Goal: Task Accomplishment & Management: Complete application form

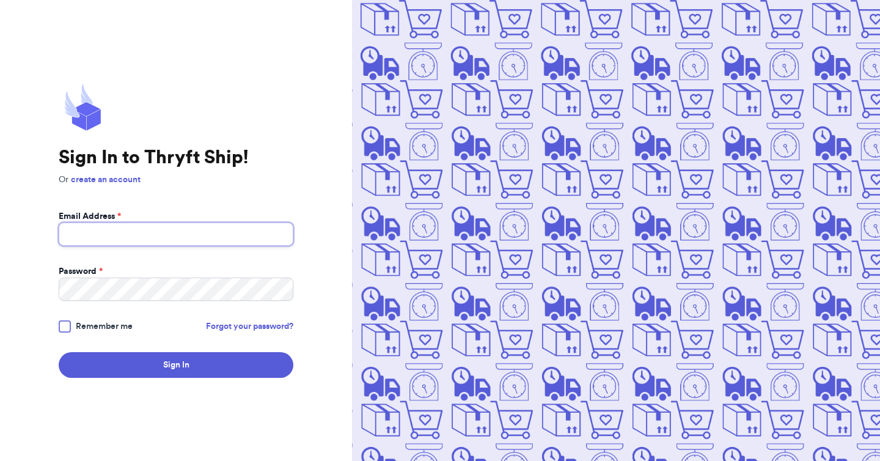
click at [172, 230] on input "Email Address *" at bounding box center [176, 233] width 235 height 23
type input "[EMAIL_ADDRESS][DOMAIN_NAME]"
click at [59, 352] on button "Sign In" at bounding box center [176, 365] width 235 height 26
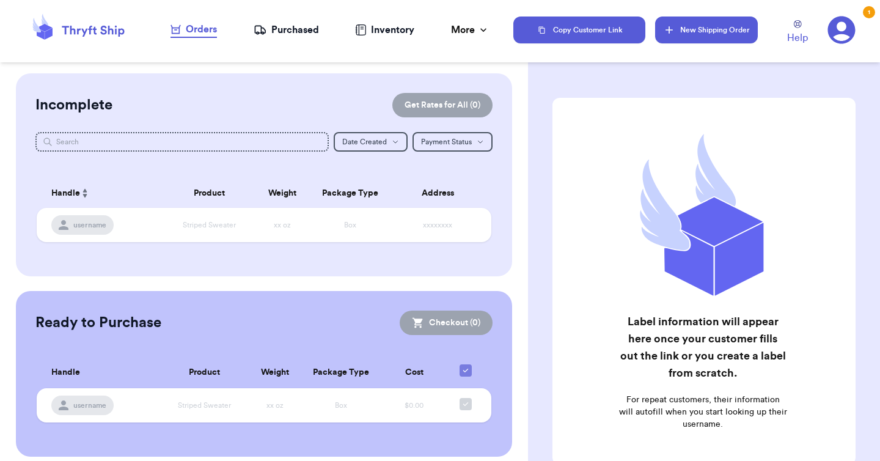
click at [690, 34] on button "New Shipping Order" at bounding box center [706, 29] width 103 height 27
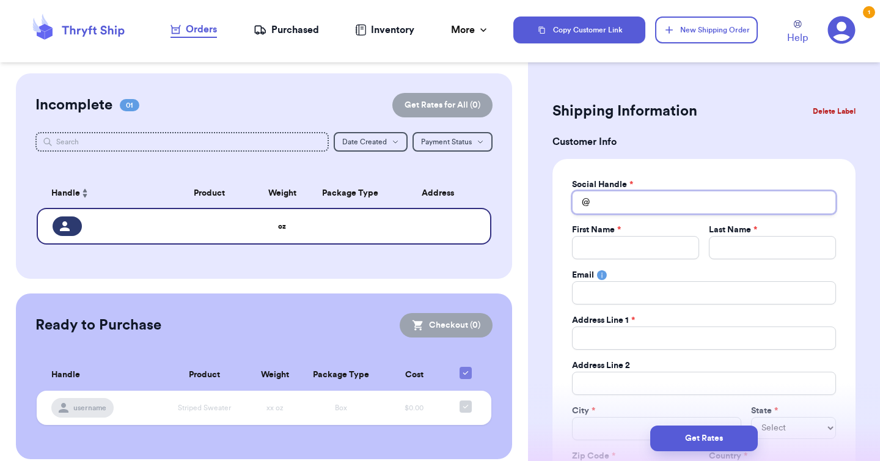
click at [629, 205] on input "Total Amount Paid" at bounding box center [704, 202] width 264 height 23
type input "s"
type input "st"
type input "sty"
type input "st"
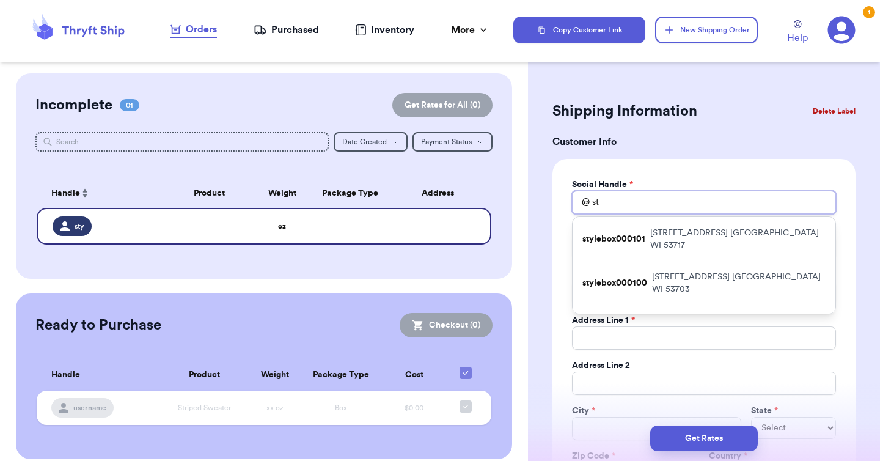
type input "s"
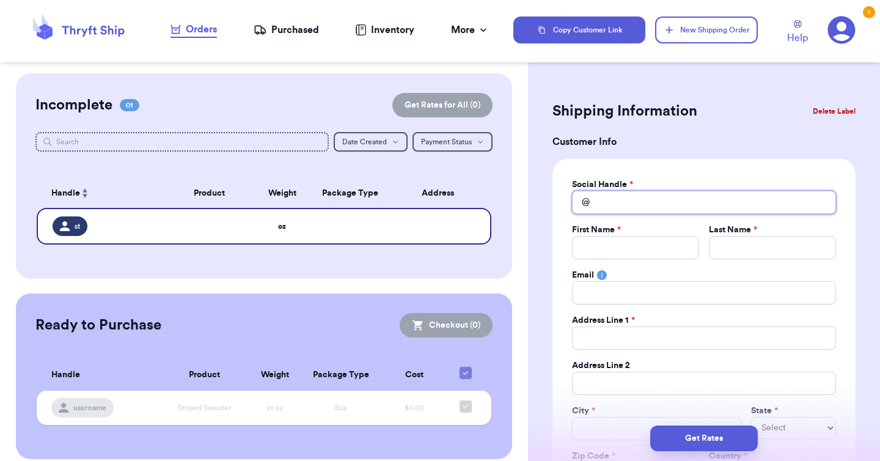
type input "w"
type input "we"
type input "web"
type input "webi"
type input "webis"
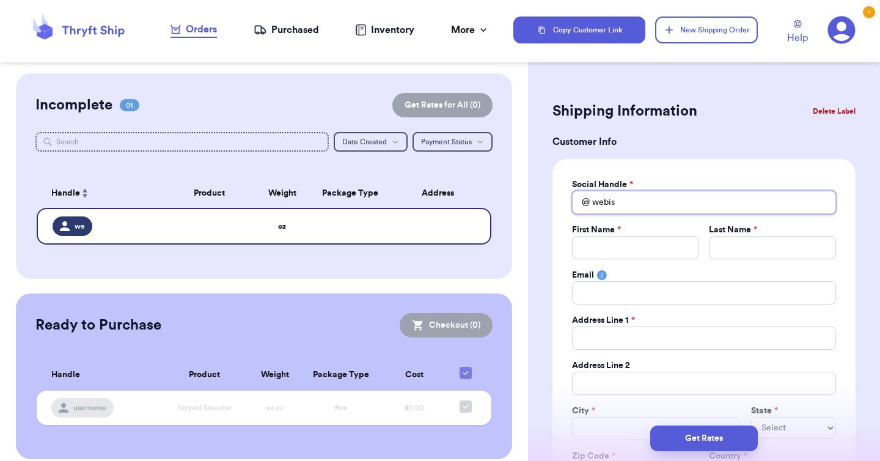
type input "webist"
type input "webiste"
type input "webist"
type input "webis"
type input "webi"
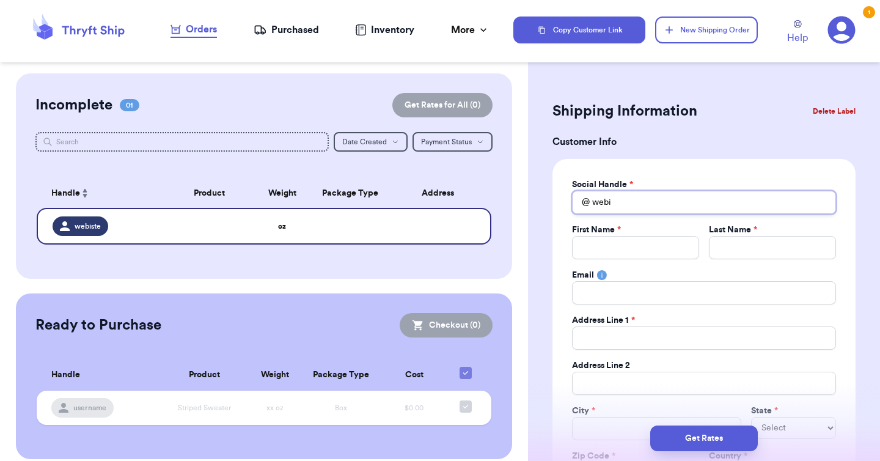
type input "web"
type input "webs"
type input "websi"
type input "websit"
type input "website"
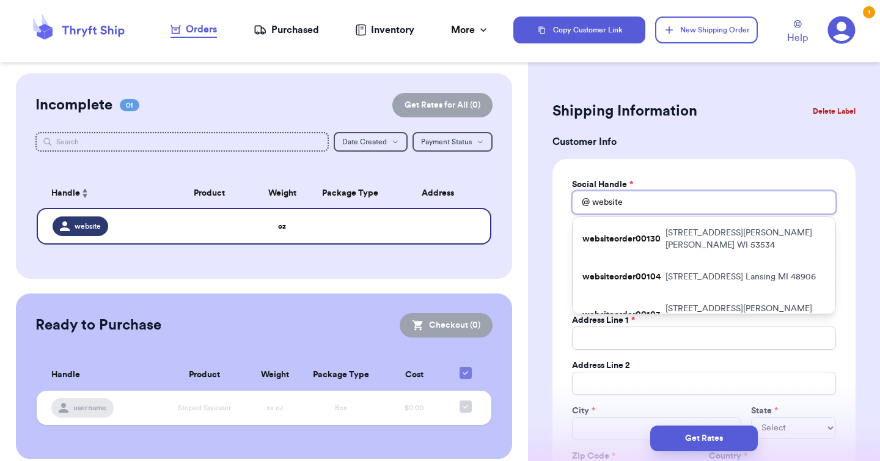
type input "website"
type input "websiteo"
type input "websiteor"
type input "websiteord"
type input "websiteorde"
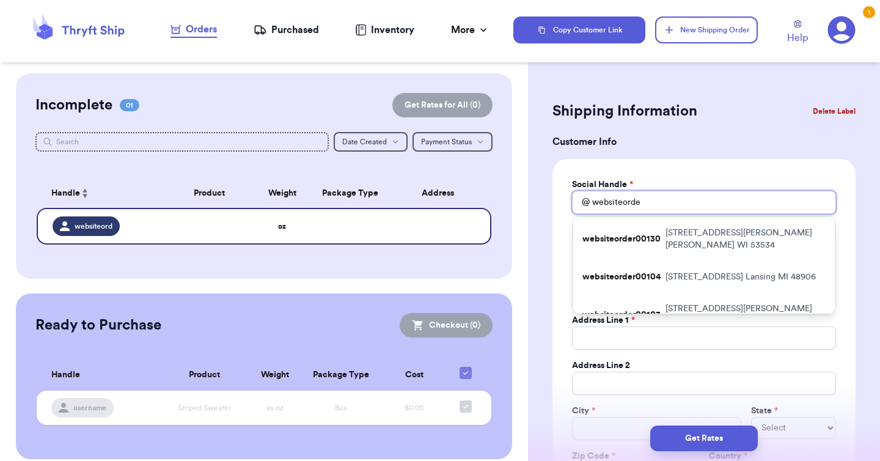
type input "websiteorder"
type input "websiteorder0"
type input "websiteorder00"
type input "websiteorder000"
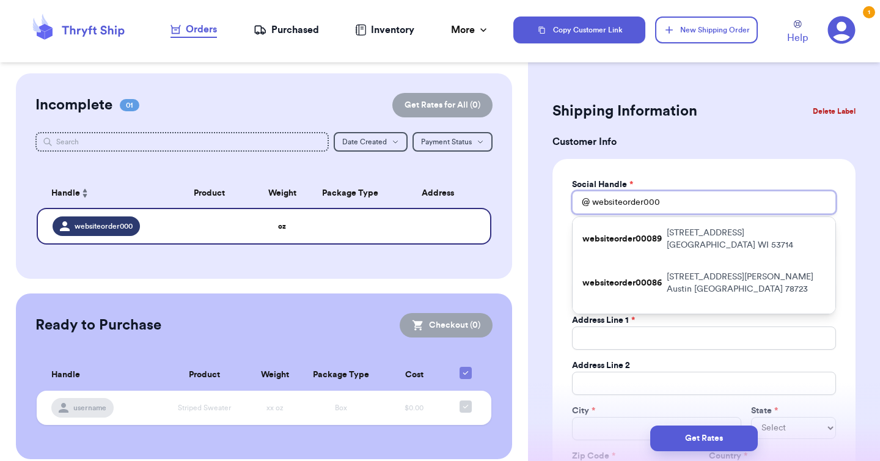
type input "websiteorder000"
type input "websiteorder00"
type input "websiteorder0"
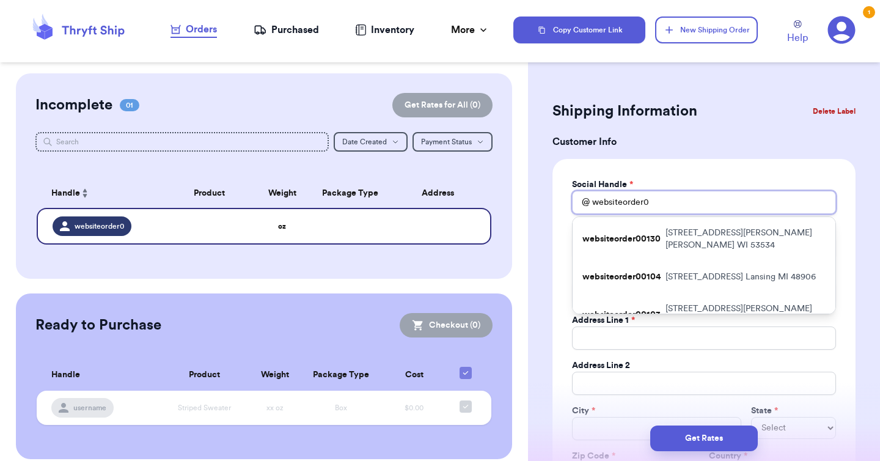
type input "websiteorder00"
type input "websiteorder001"
type input "websiteorder0013"
type input "websiteorder00131"
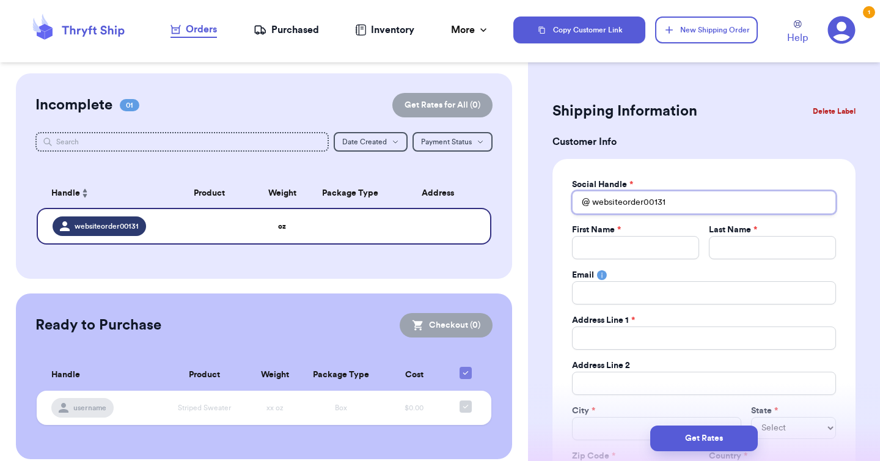
type input "websiteorder00131"
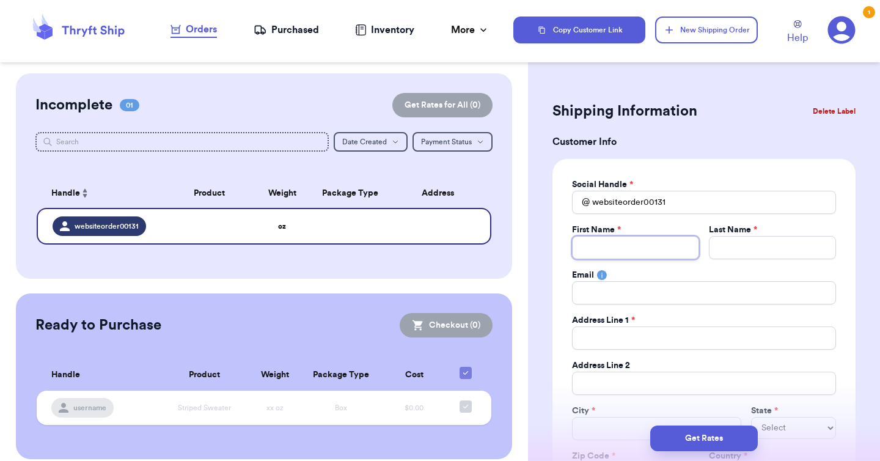
click at [656, 253] on input "Total Amount Paid" at bounding box center [635, 247] width 127 height 23
type input "R"
type input "Re"
type input "R"
type input "B"
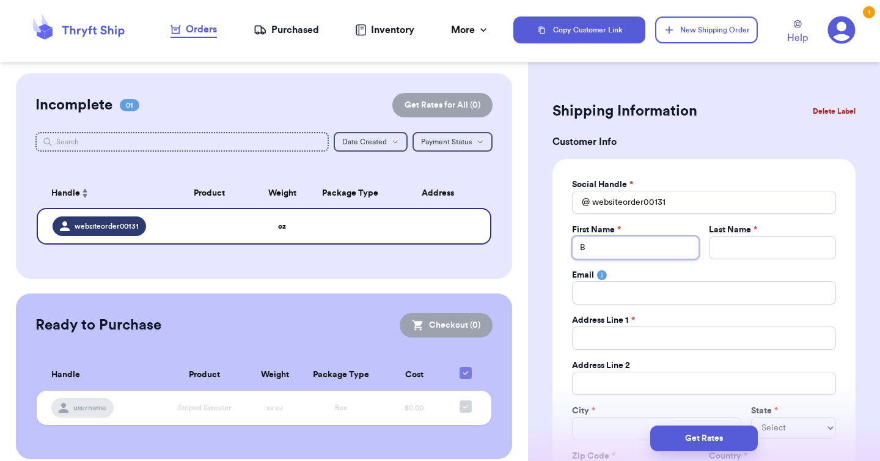
type input "Be"
type input "Bec"
type input "Becc"
type input "Becca"
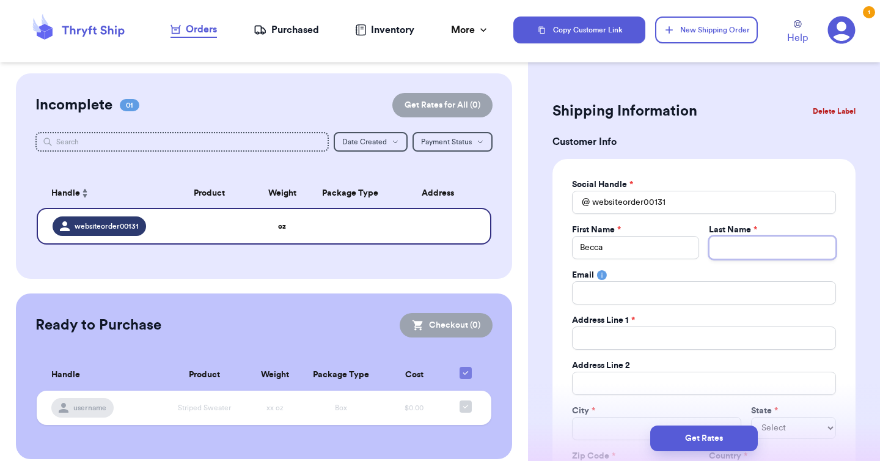
type input "S"
type input "Sh"
type input "Sho"
type input "Shor"
type input "Short"
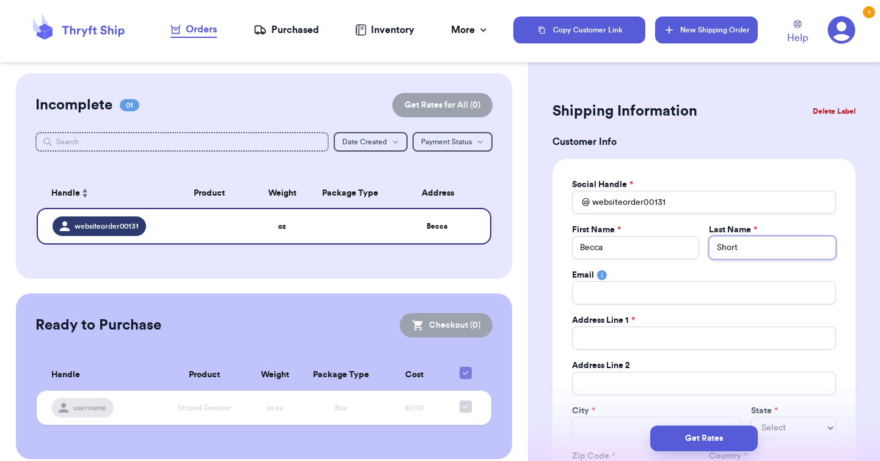
type input "Short"
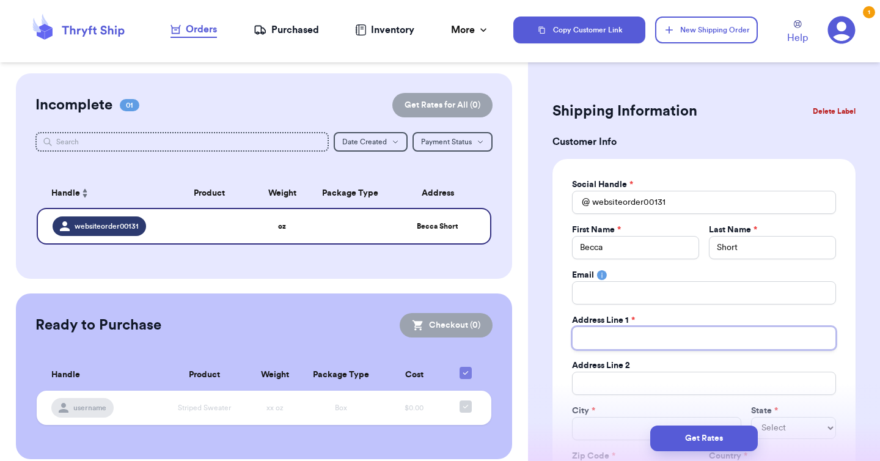
click at [604, 346] on input "Total Amount Paid" at bounding box center [704, 337] width 264 height 23
paste input "[STREET_ADDRESS][PERSON_NAME]"
type input "[STREET_ADDRESS][PERSON_NAME]"
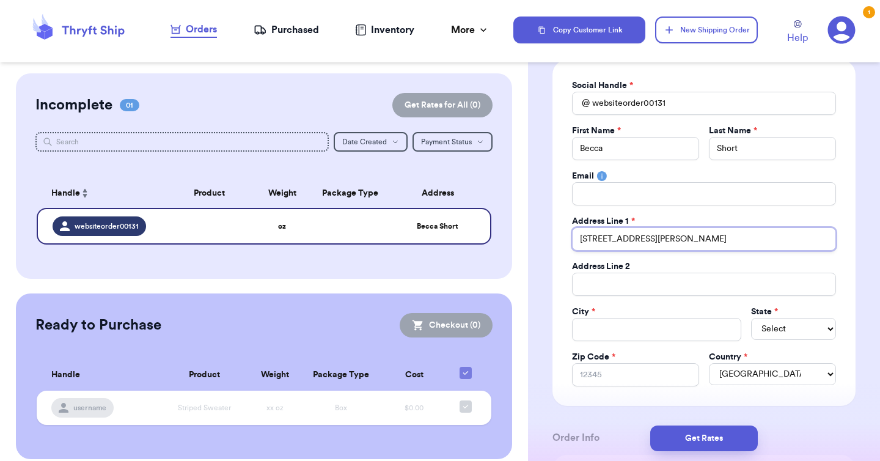
scroll to position [106, 0]
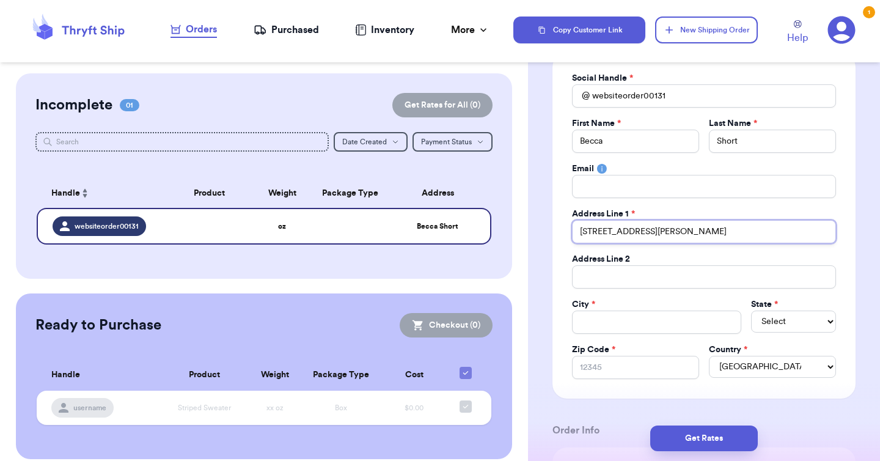
type input "[STREET_ADDRESS][PERSON_NAME]"
click at [613, 318] on input "Total Amount Paid" at bounding box center [656, 321] width 169 height 23
type input "B"
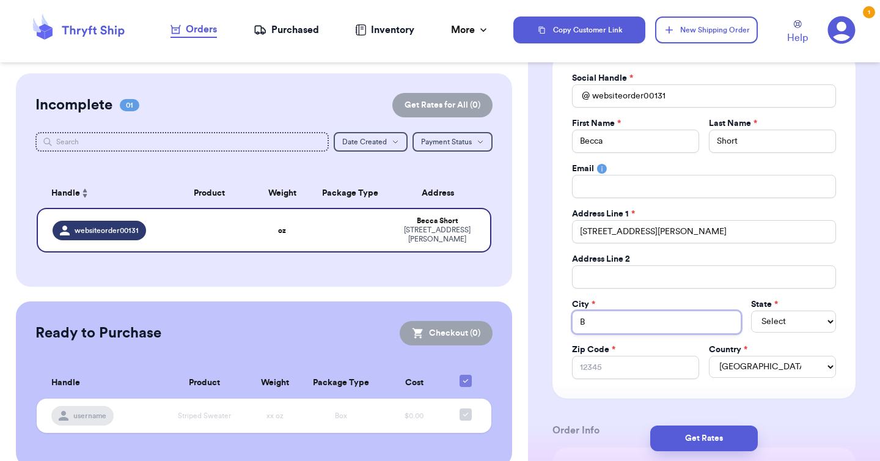
type input "Bo"
type input "Bos"
type input "[PERSON_NAME]"
type input "Bosto"
type input "[GEOGRAPHIC_DATA]"
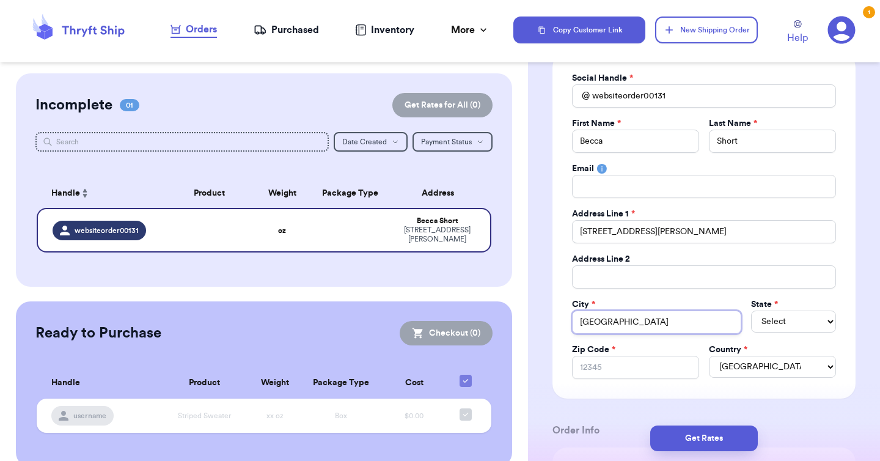
type input "[GEOGRAPHIC_DATA]"
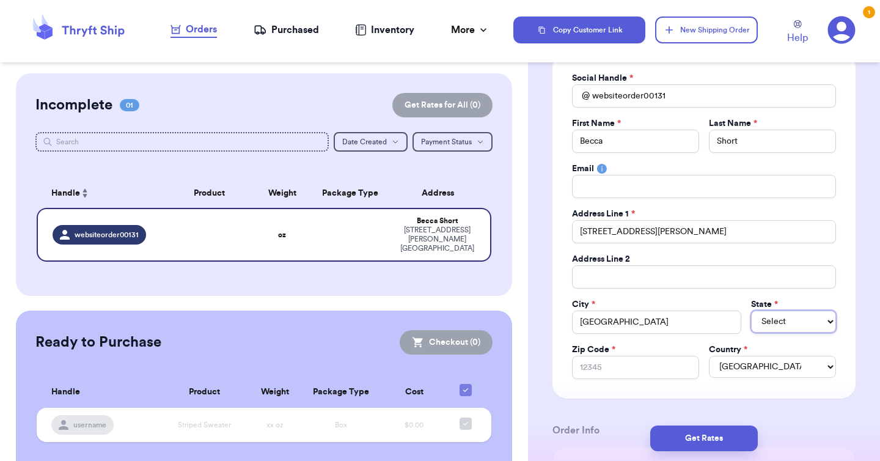
select select "ME"
select select "MA"
click at [637, 369] on input "Zip Code *" at bounding box center [635, 367] width 127 height 23
paste input "02124"
type input "02124"
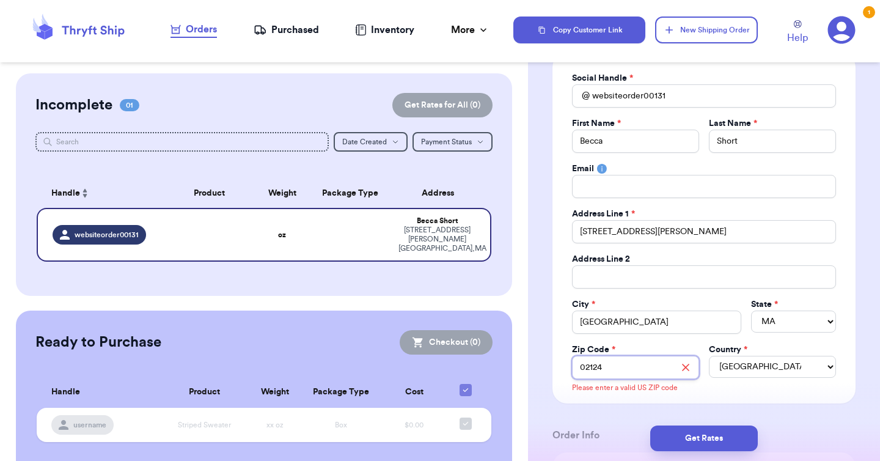
type input "02124"
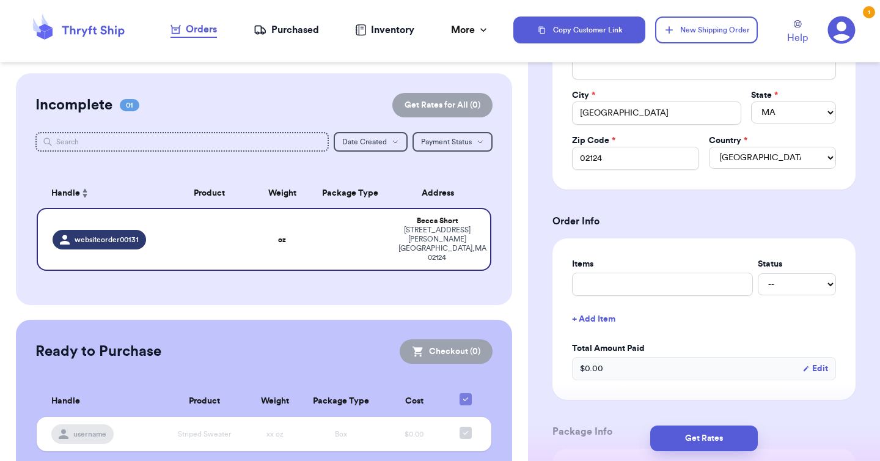
scroll to position [331, 0]
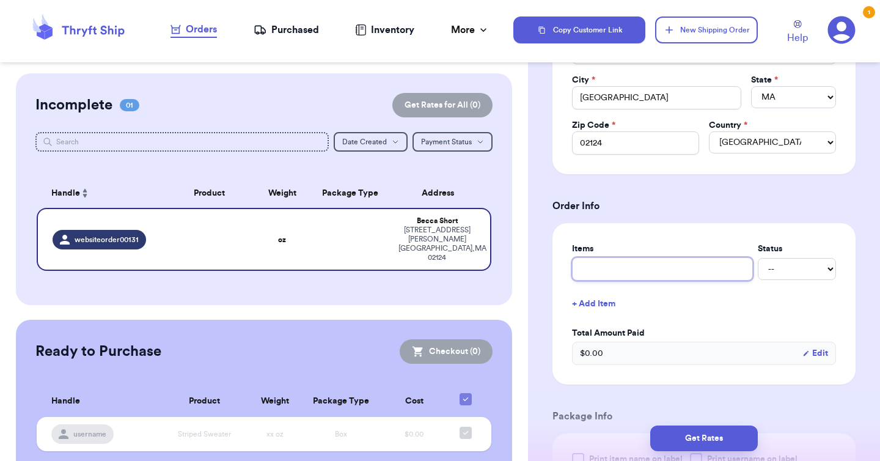
click at [655, 273] on input "text" at bounding box center [662, 268] width 181 height 23
type input "s"
type input "st"
type input "sty"
type input "styl"
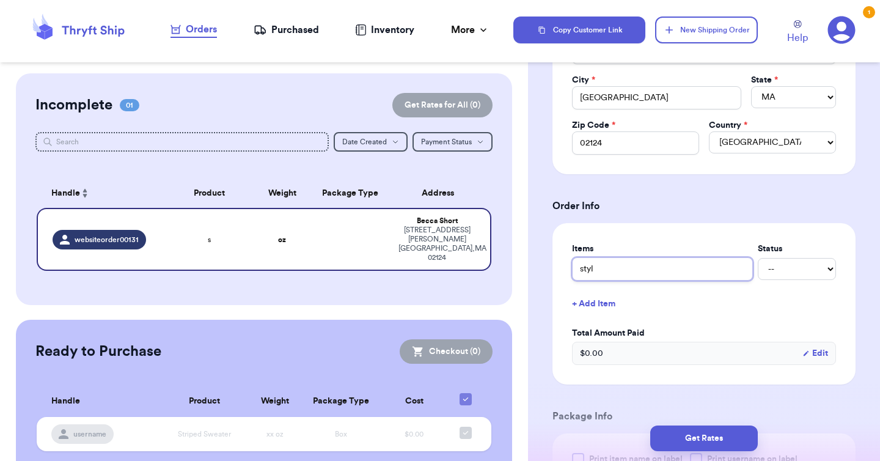
type input "style"
type input "style b"
type input "style bo"
type input "style box"
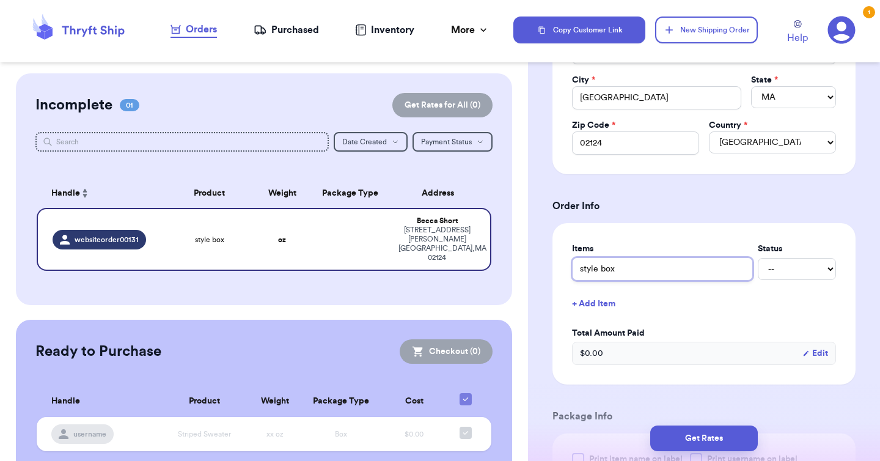
type input "style box"
click at [862, 288] on div "Shipping Information Delete Label Customer Info Social Handle * @ websiteorder0…" at bounding box center [704, 338] width 352 height 1190
click at [814, 272] on select "-- Paid Owes" at bounding box center [797, 269] width 78 height 22
select select "paid"
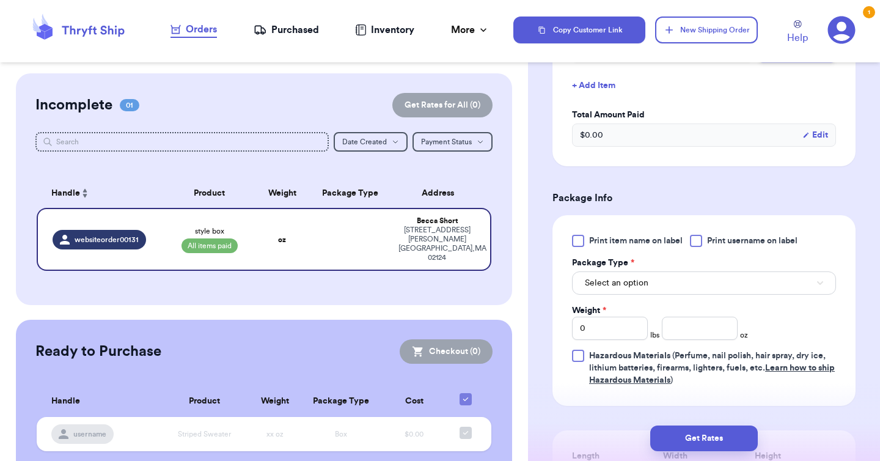
scroll to position [549, 0]
click at [623, 287] on span "Select an option" at bounding box center [617, 282] width 64 height 12
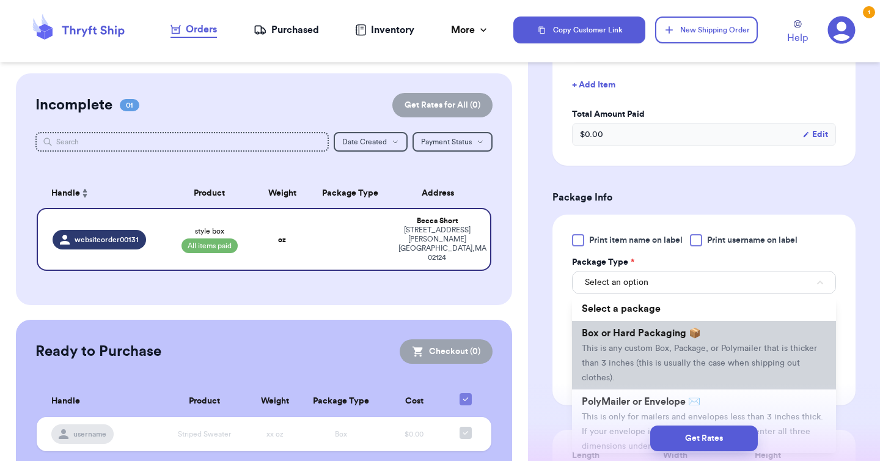
click at [624, 354] on span "This is any custom Box, Package, or Polymailer that is thicker than 3 inches (t…" at bounding box center [699, 363] width 235 height 38
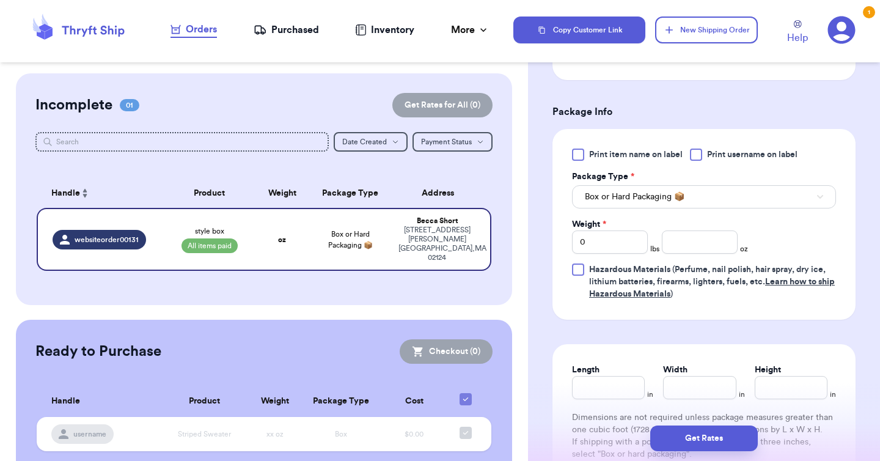
scroll to position [644, 0]
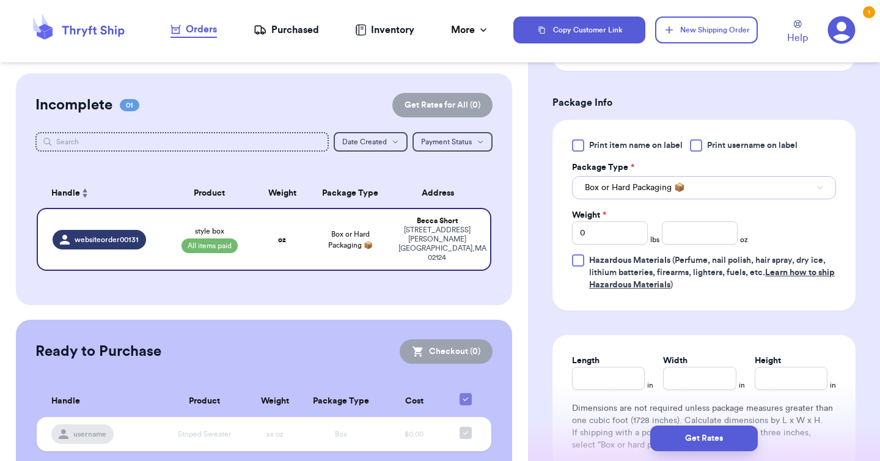
click at [643, 190] on span "Box or Hard Packaging 📦" at bounding box center [635, 187] width 100 height 12
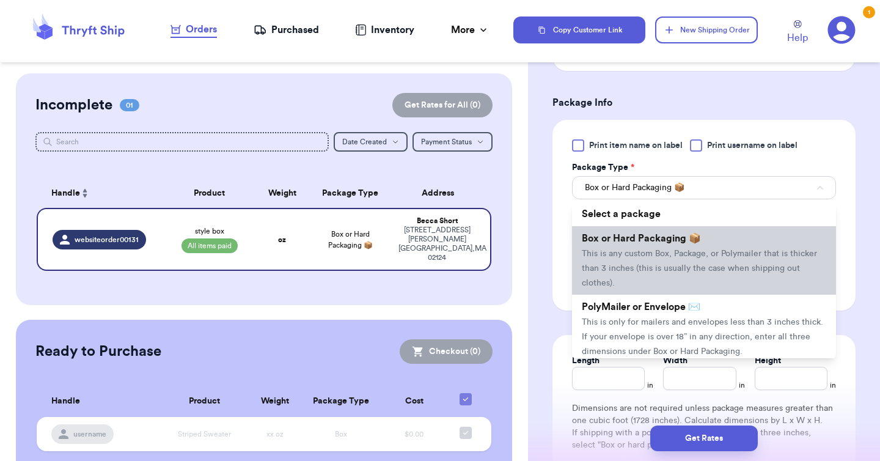
click at [649, 257] on span "This is any custom Box, Package, or Polymailer that is thicker than 3 inches (t…" at bounding box center [699, 268] width 235 height 38
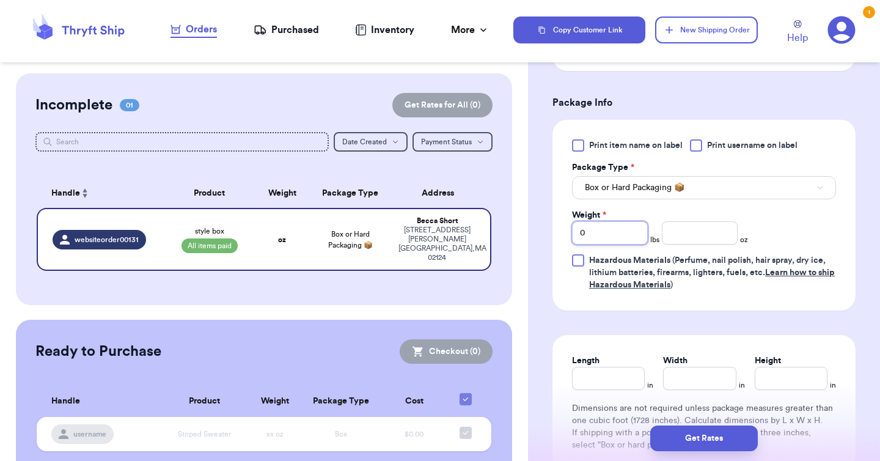
click at [610, 236] on input "0" at bounding box center [610, 232] width 76 height 23
type input "2"
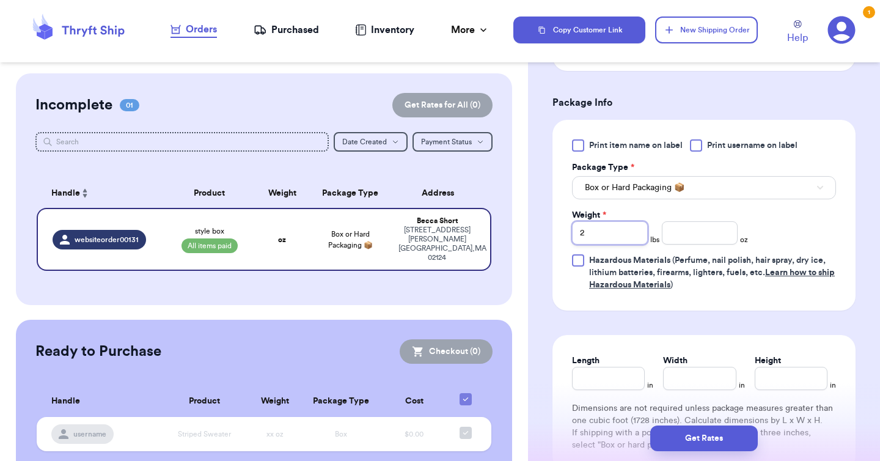
type input "2"
click at [684, 234] on input "number" at bounding box center [700, 232] width 76 height 23
type input "0"
drag, startPoint x: 626, startPoint y: 243, endPoint x: 564, endPoint y: 239, distance: 61.2
click at [564, 239] on div "Print item name on label Print username on label Package Type * Box or Hard Pac…" at bounding box center [703, 215] width 303 height 191
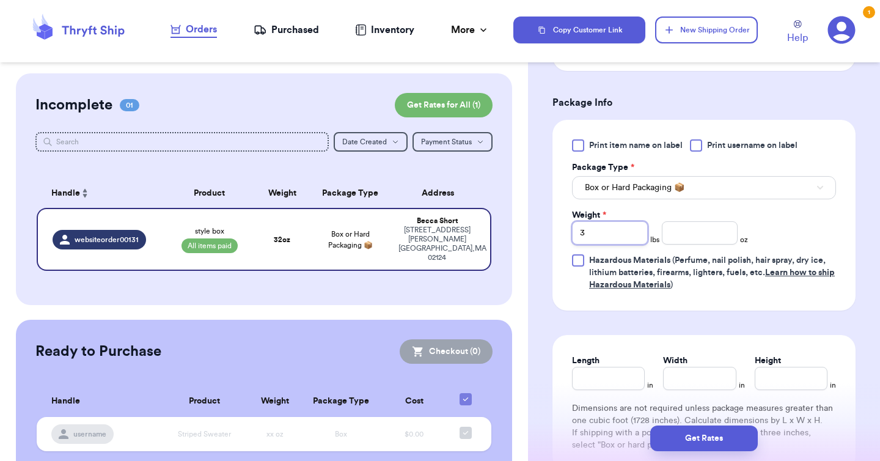
type input "3"
click at [685, 231] on input "number" at bounding box center [700, 232] width 76 height 23
type input "5"
click at [816, 218] on div "Print item name on label Print username on label Package Type * Box or Hard Pac…" at bounding box center [704, 215] width 264 height 152
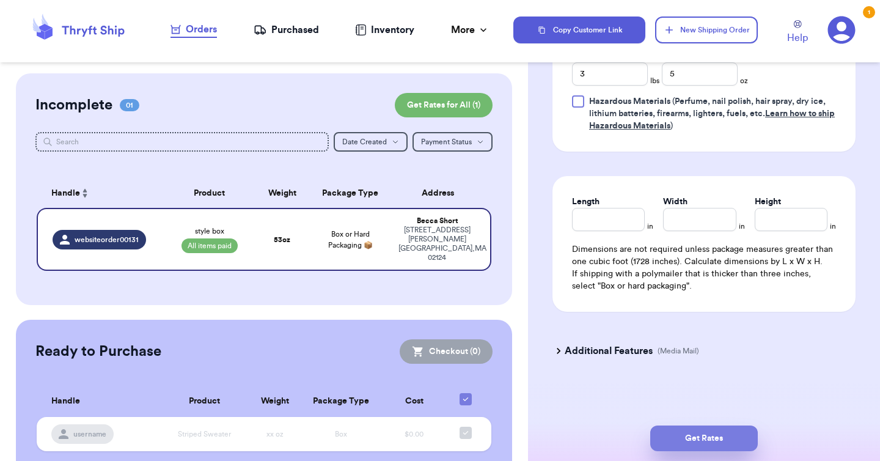
click at [696, 434] on button "Get Rates" at bounding box center [704, 438] width 108 height 26
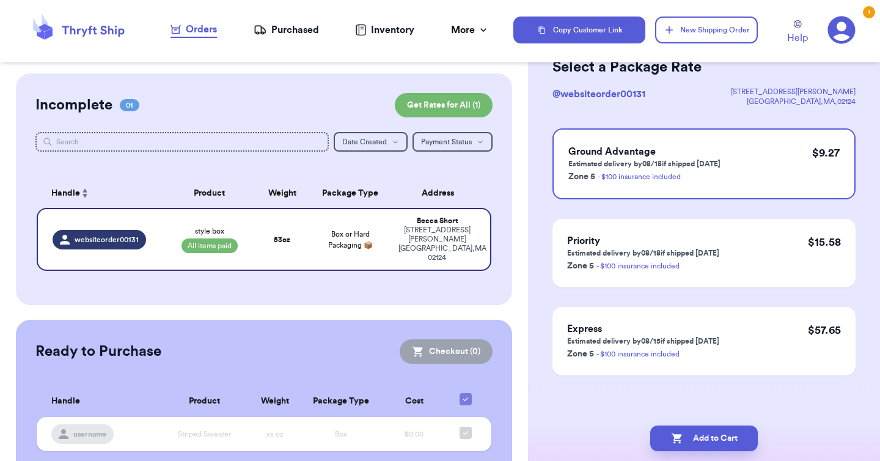
scroll to position [0, 0]
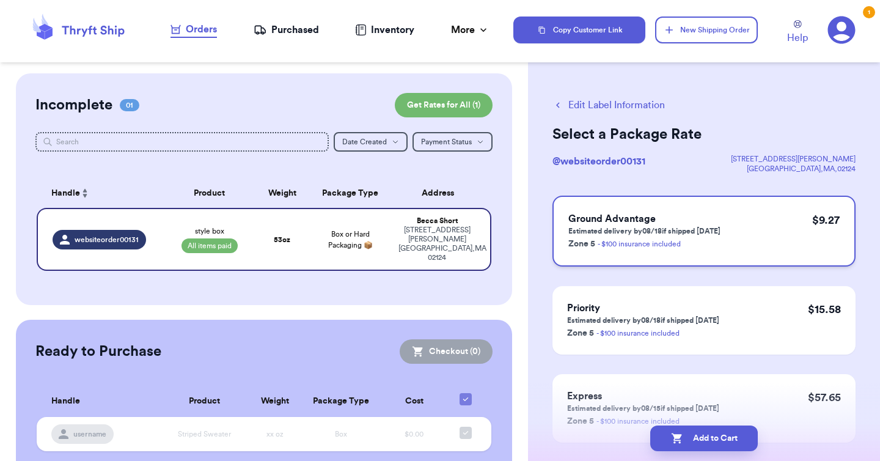
click at [700, 213] on h3 "Ground Advantage" at bounding box center [644, 218] width 152 height 15
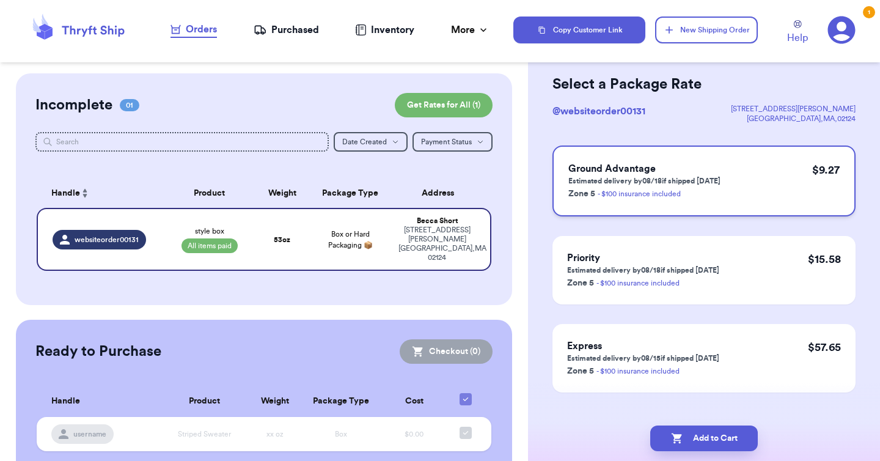
scroll to position [67, 0]
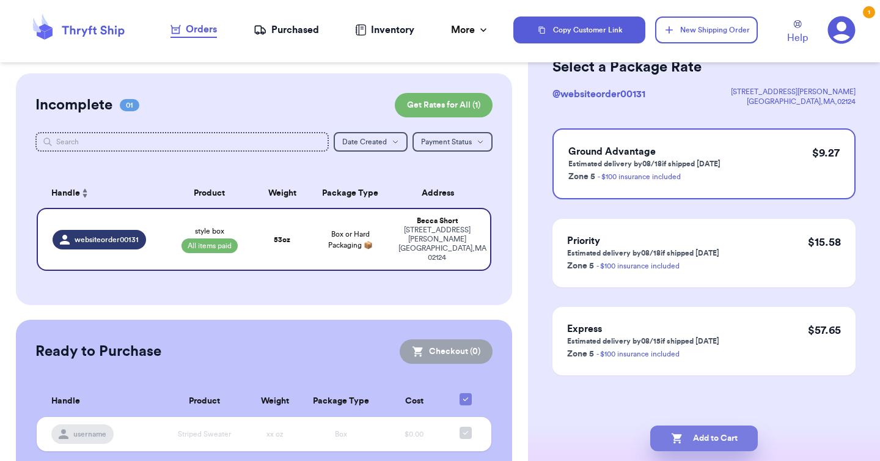
click at [700, 431] on button "Add to Cart" at bounding box center [704, 438] width 108 height 26
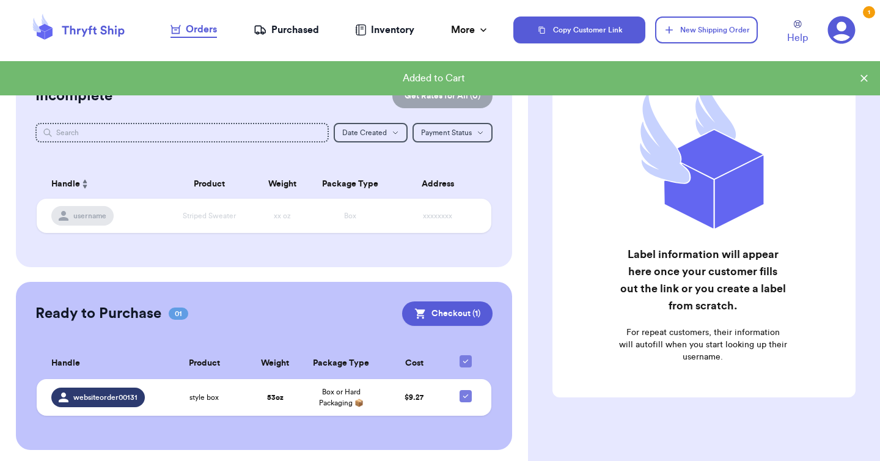
scroll to position [12, 0]
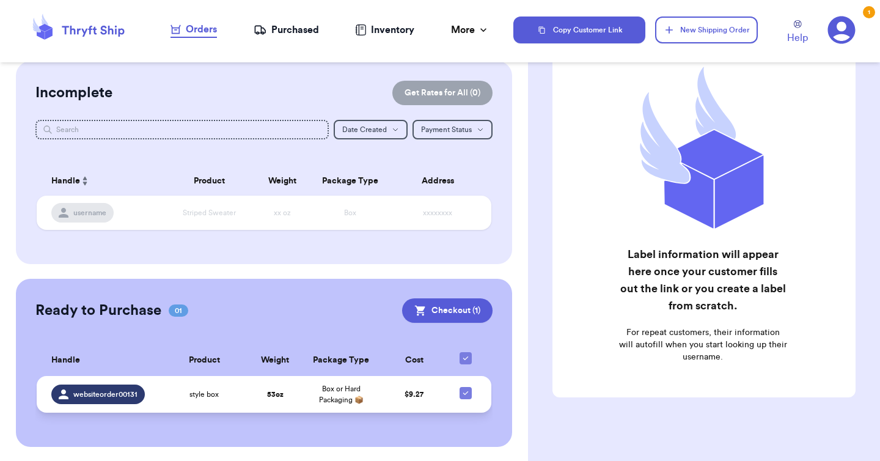
click at [207, 403] on td "style box" at bounding box center [204, 394] width 89 height 37
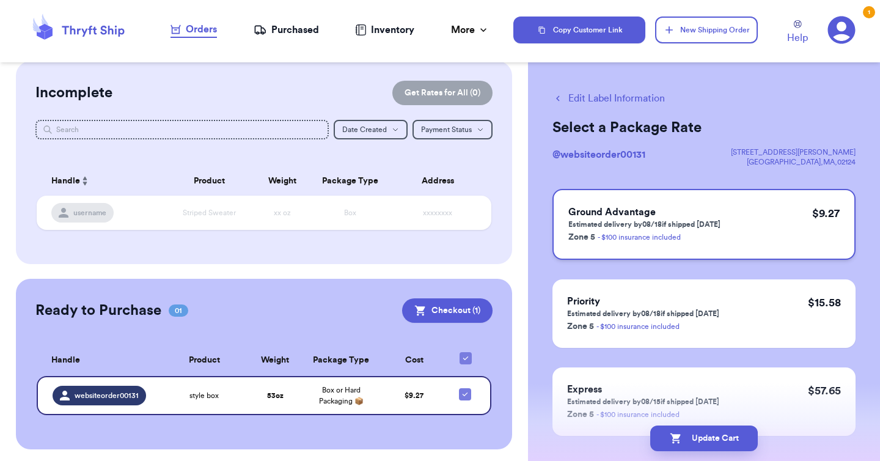
scroll to position [4, 0]
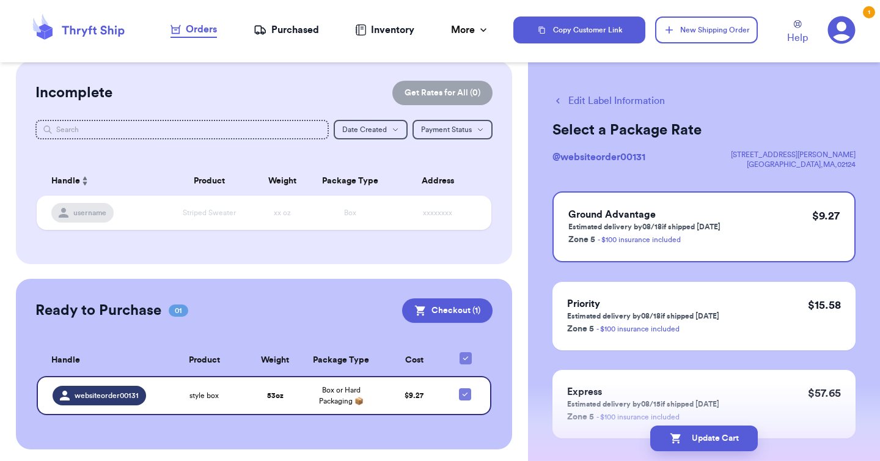
click at [594, 97] on button "Edit Label Information" at bounding box center [608, 100] width 112 height 15
checkbox input "false"
checkbox input "true"
select select "paid"
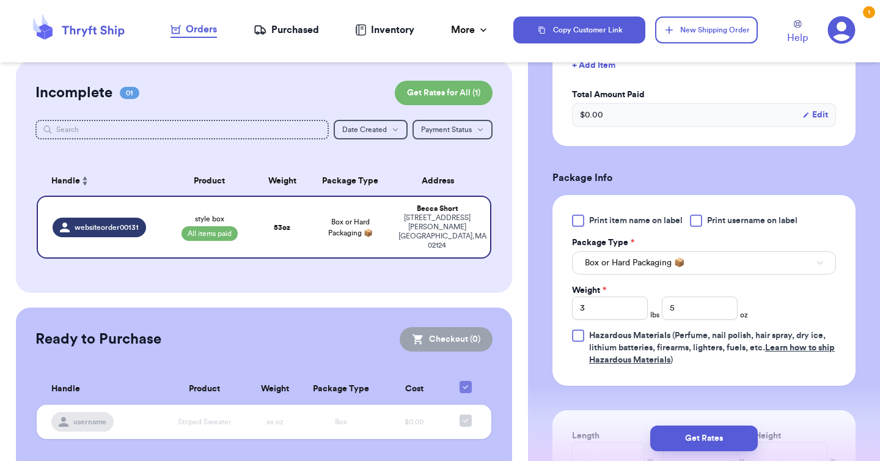
scroll to position [370, 0]
click at [621, 316] on input "3" at bounding box center [610, 307] width 76 height 23
click at [695, 305] on input "5" at bounding box center [700, 307] width 76 height 23
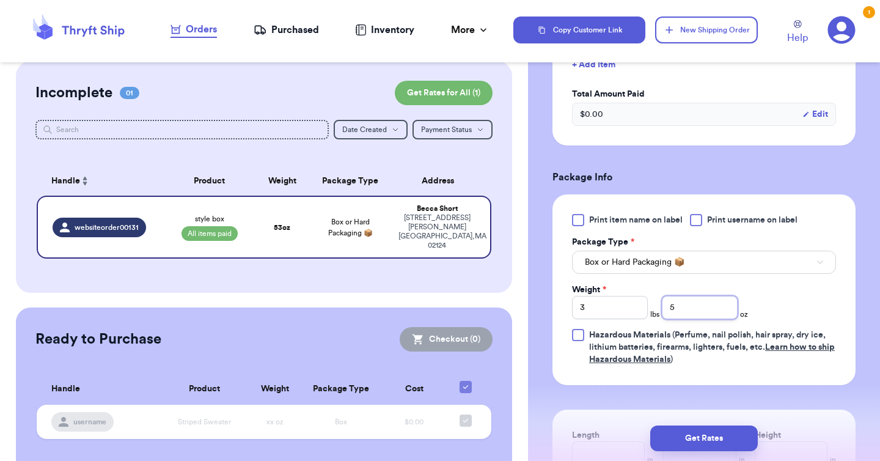
click at [695, 305] on input "5" at bounding box center [700, 307] width 76 height 23
type input "10"
click at [754, 353] on span "Hazardous Materials (Perfume, nail polish, hair spray, dry ice, lithium batteri…" at bounding box center [712, 347] width 246 height 33
click at [0, 0] on input "Hazardous Materials (Perfume, nail polish, hair spray, dry ice, lithium batteri…" at bounding box center [0, 0] width 0 height 0
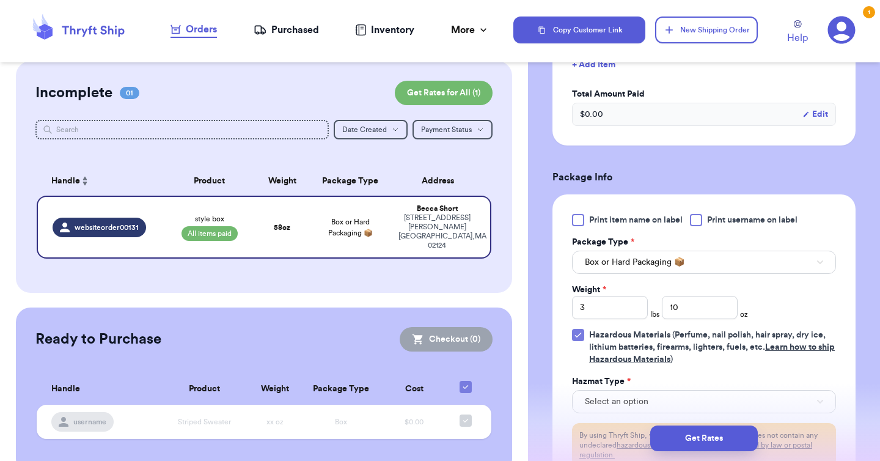
click at [750, 344] on span "Hazardous Materials (Perfume, nail polish, hair spray, dry ice, lithium batteri…" at bounding box center [712, 347] width 246 height 33
click at [0, 0] on input "Hazardous Materials (Perfume, nail polish, hair spray, dry ice, lithium batteri…" at bounding box center [0, 0] width 0 height 0
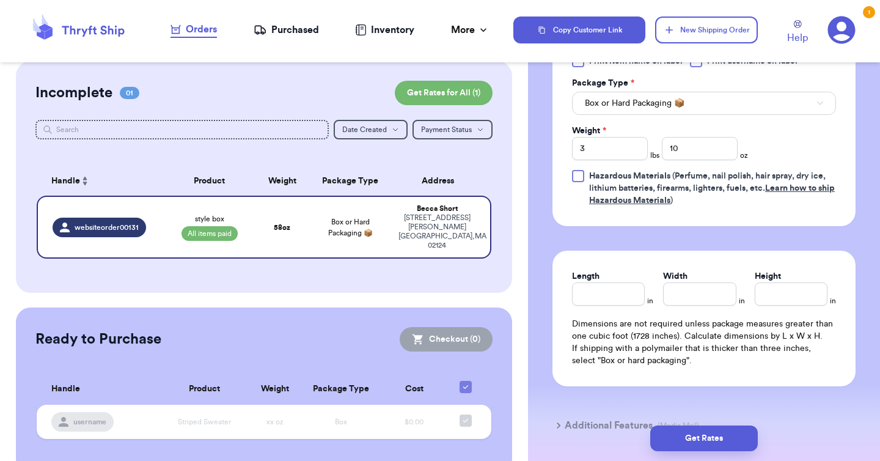
scroll to position [542, 0]
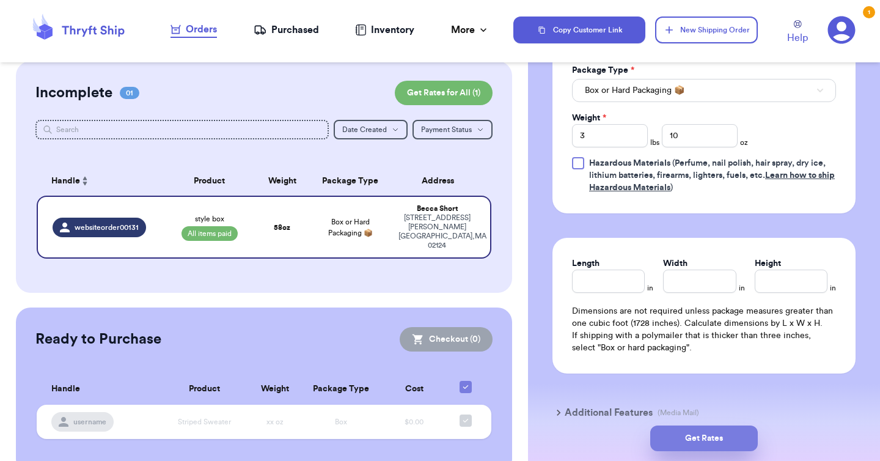
click at [721, 437] on button "Get Rates" at bounding box center [704, 438] width 108 height 26
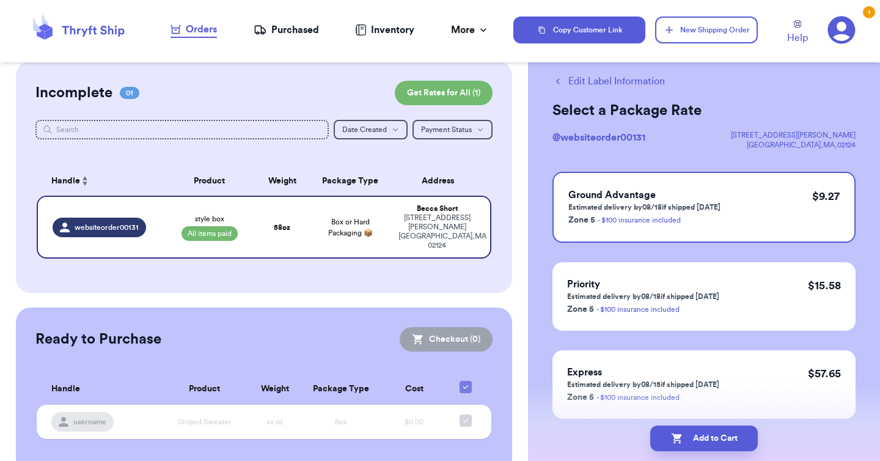
scroll to position [14, 0]
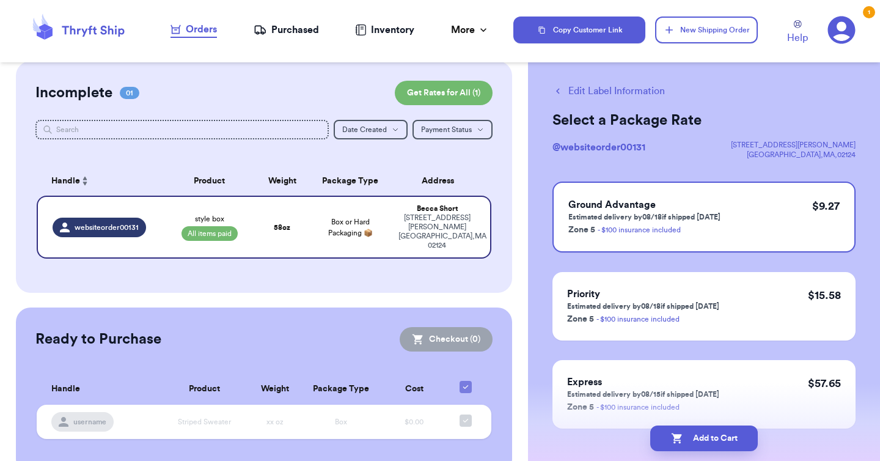
click at [593, 87] on button "Edit Label Information" at bounding box center [608, 91] width 112 height 15
select select "paid"
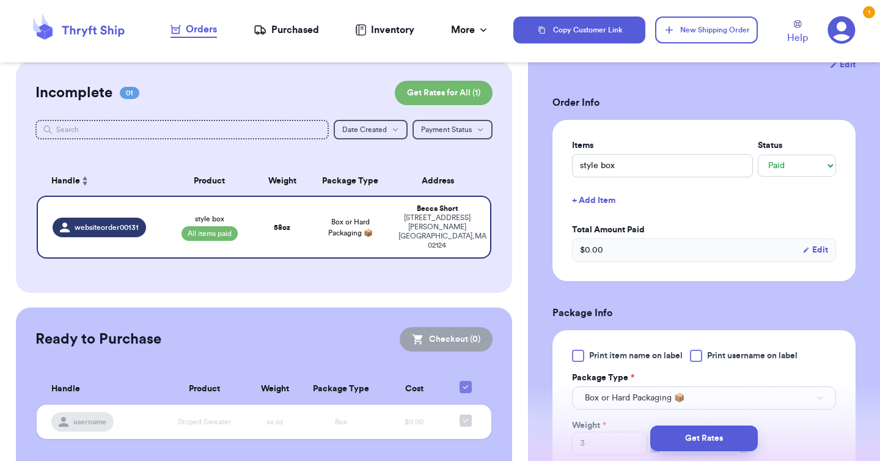
scroll to position [607, 0]
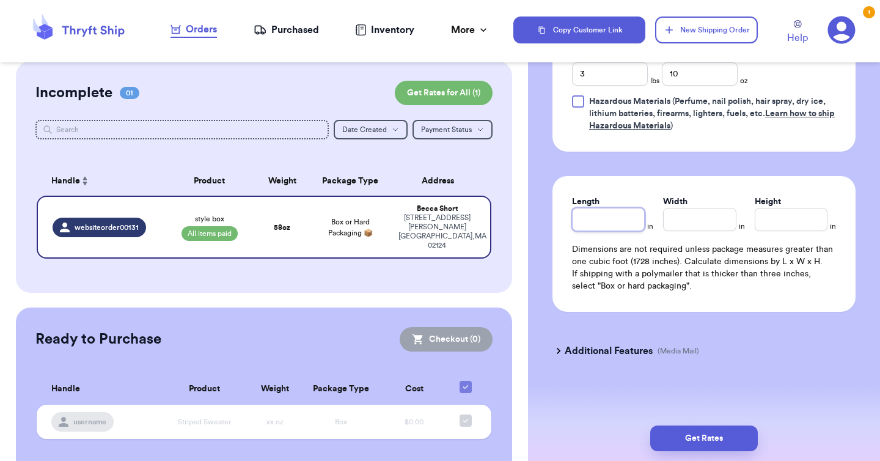
click at [609, 225] on input "Length" at bounding box center [608, 219] width 73 height 23
paste input "1186"
type input "11.25"
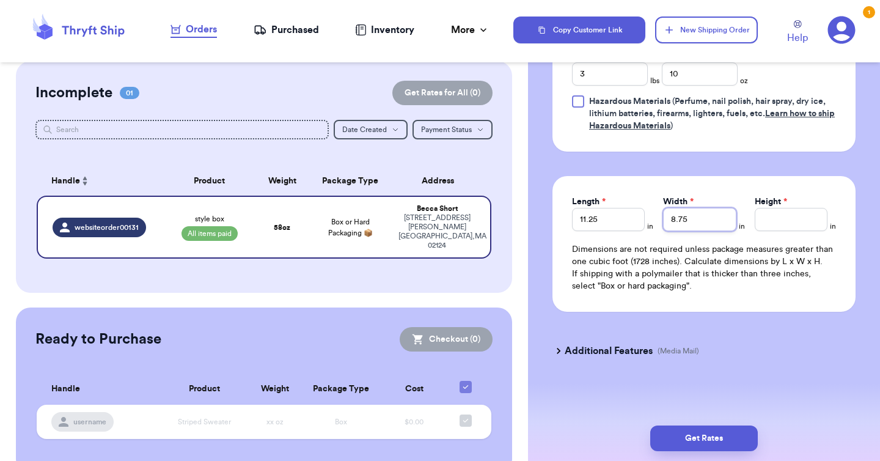
type input "8.75"
type input "6"
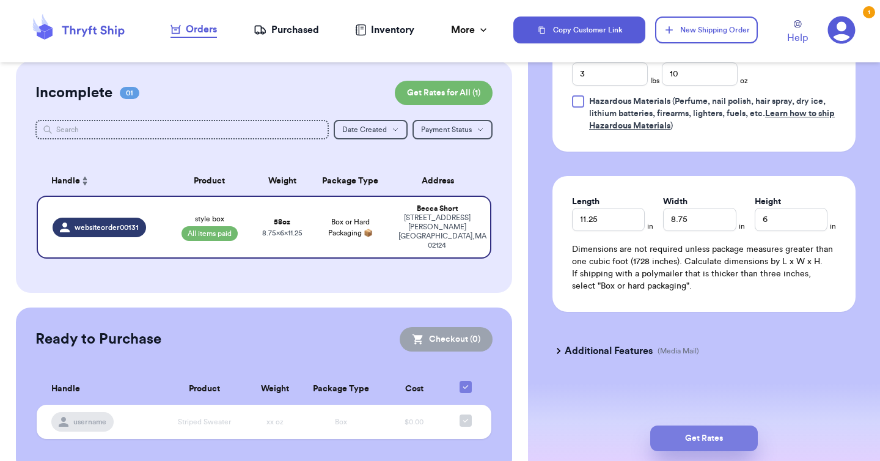
click at [710, 437] on button "Get Rates" at bounding box center [704, 438] width 108 height 26
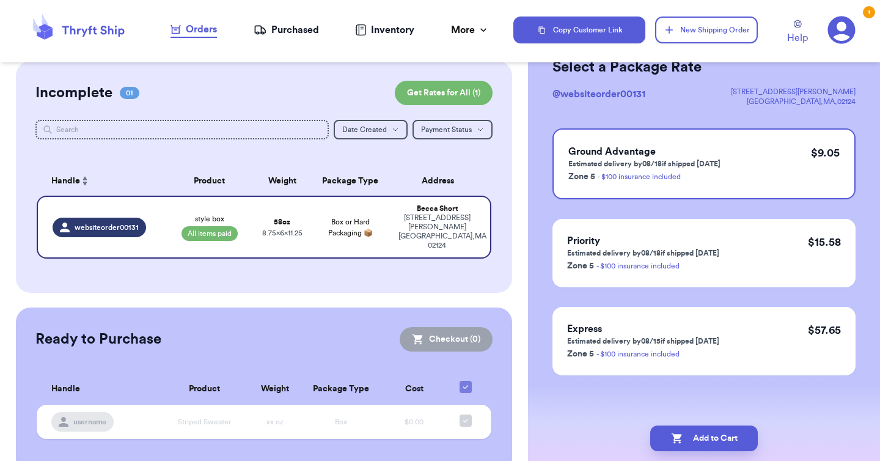
scroll to position [0, 0]
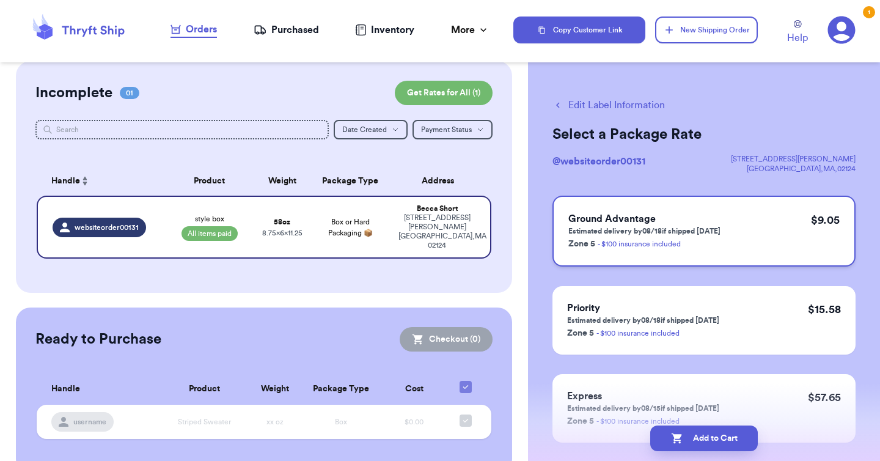
click at [772, 239] on div "Ground Advantage Estimated delivery by 08/18 if shipped [DATE] Zone 5 - $100 in…" at bounding box center [703, 230] width 303 height 71
click at [701, 437] on button "Add to Cart" at bounding box center [704, 438] width 108 height 26
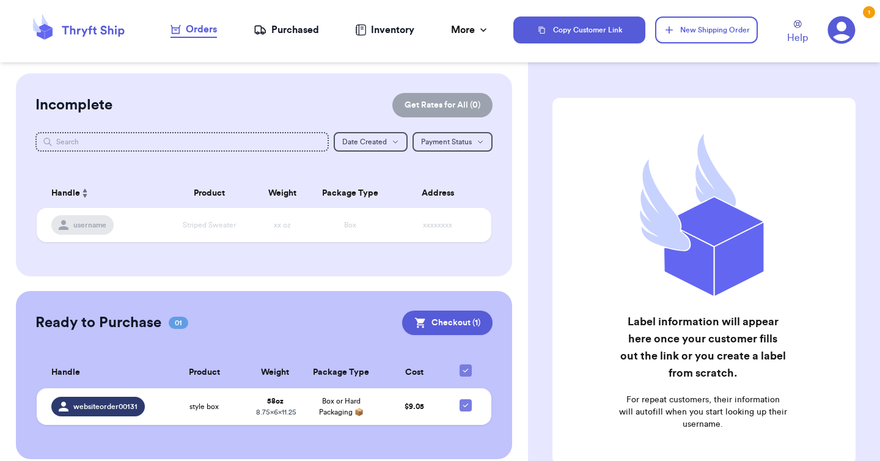
scroll to position [89, 0]
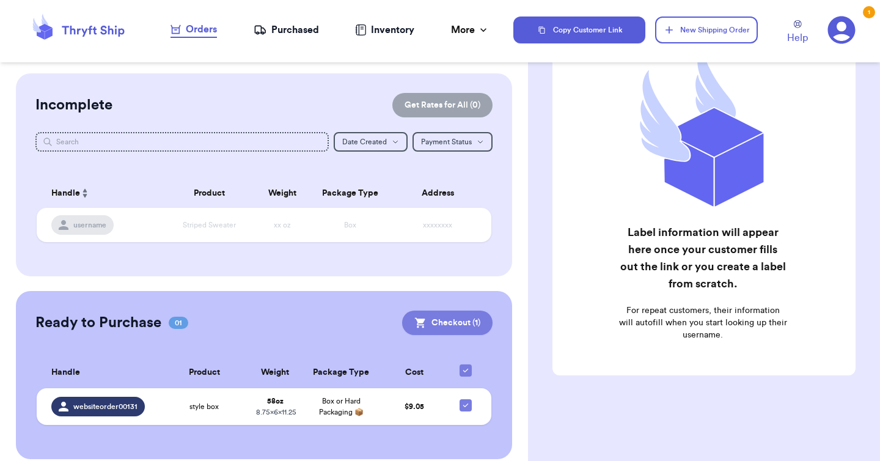
click at [459, 323] on button "Checkout ( 1 )" at bounding box center [447, 322] width 90 height 24
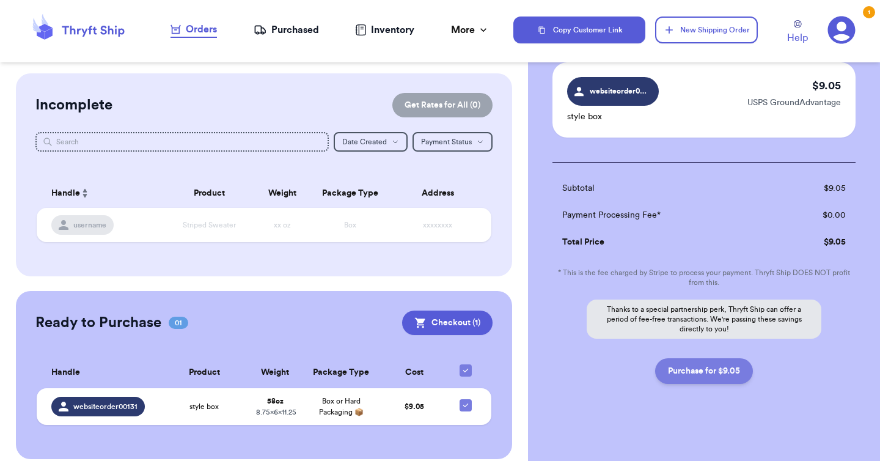
click at [696, 371] on button "Purchase for $9.05" at bounding box center [704, 371] width 98 height 26
checkbox input "false"
checkbox input "true"
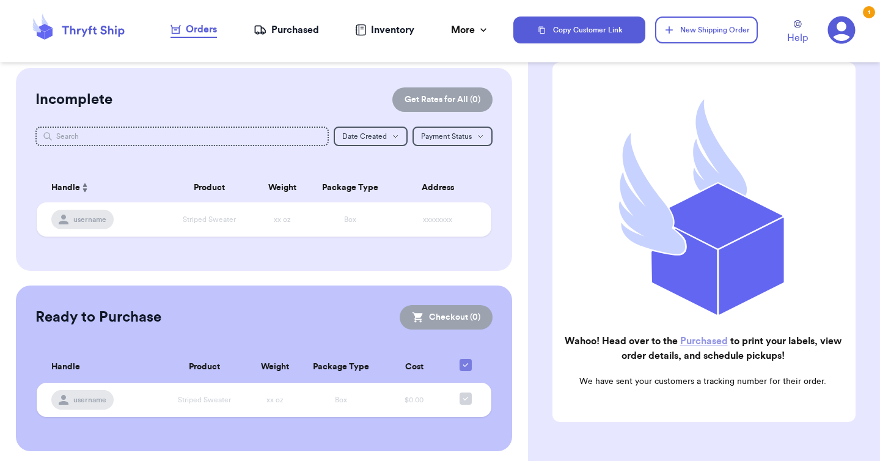
scroll to position [7, 0]
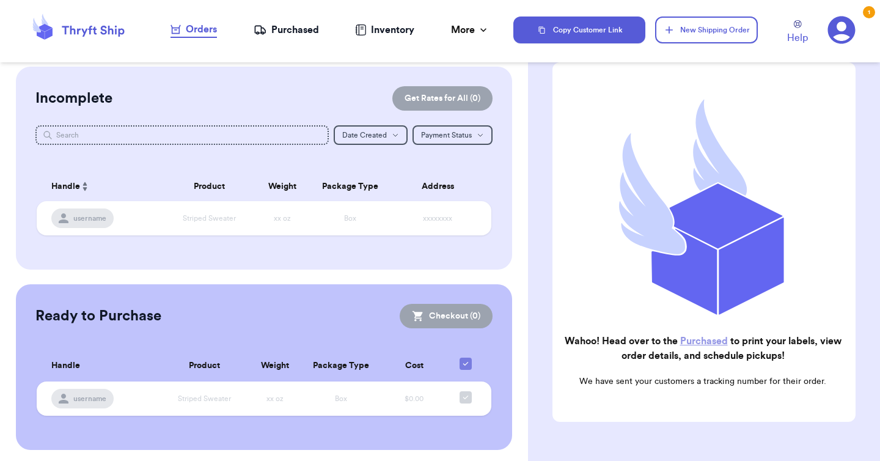
click at [309, 31] on div "Purchased" at bounding box center [286, 30] width 65 height 15
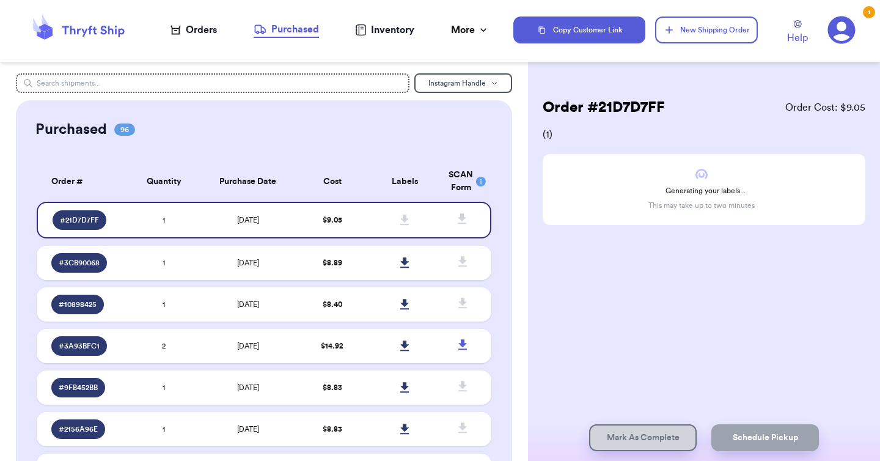
click at [335, 130] on div "Purchased 96" at bounding box center [263, 130] width 457 height 20
click at [312, 225] on td "$ 9.05" at bounding box center [332, 220] width 73 height 37
click at [224, 217] on td "[DATE]" at bounding box center [247, 220] width 95 height 37
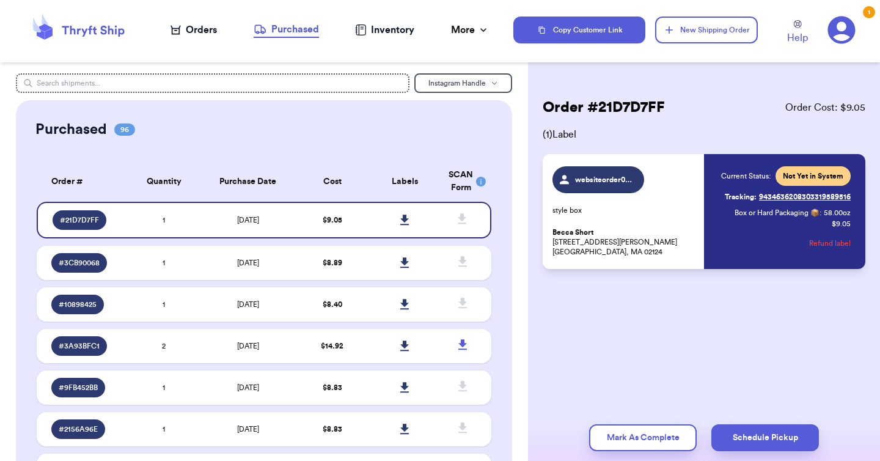
click at [794, 195] on link "Tracking: 9434636208303319589516" at bounding box center [788, 197] width 126 height 20
click at [789, 196] on link "Tracking: 9434636208303319589516" at bounding box center [788, 197] width 126 height 20
